Goal: Information Seeking & Learning: Understand process/instructions

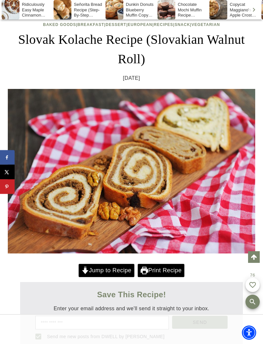
click at [109, 269] on link "Jump to Recipe" at bounding box center [106, 270] width 56 height 13
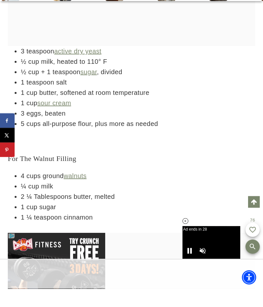
scroll to position [1425, 0]
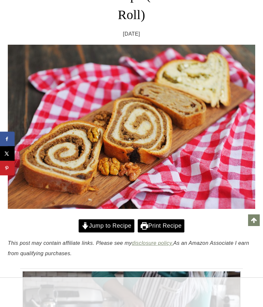
scroll to position [97, 0]
